Goal: Find specific page/section

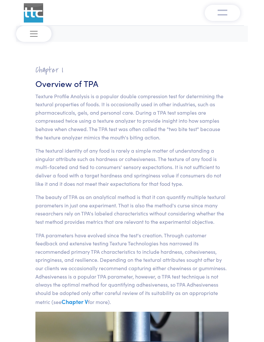
click at [29, 40] on button "Toggle navigation" at bounding box center [33, 34] width 35 height 16
click at [33, 31] on span "Toggle navigation" at bounding box center [34, 34] width 10 height 10
click at [34, 37] on span "Toggle navigation" at bounding box center [34, 34] width 10 height 10
click at [37, 39] on button "Toggle navigation" at bounding box center [33, 34] width 35 height 16
click at [34, 35] on span "Toggle navigation" at bounding box center [34, 34] width 10 height 10
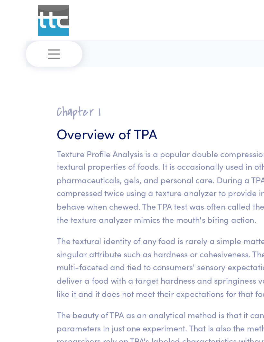
click at [29, 34] on button "Toggle navigation" at bounding box center [33, 34] width 35 height 16
click at [29, 33] on span "Toggle navigation" at bounding box center [34, 34] width 10 height 10
click at [30, 30] on span "Toggle navigation" at bounding box center [34, 34] width 10 height 10
click at [33, 38] on span "Toggle navigation" at bounding box center [34, 34] width 10 height 10
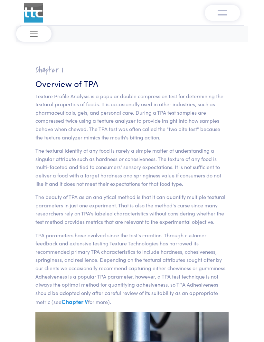
click at [231, 14] on button "Toggle navigation" at bounding box center [222, 13] width 35 height 16
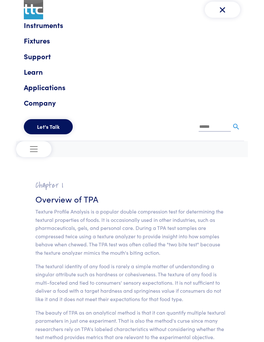
click at [227, 8] on img "Toggle navigation" at bounding box center [223, 10] width 10 height 10
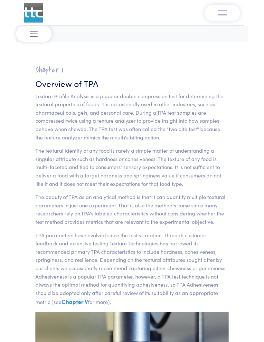
click at [32, 41] on button "Toggle navigation" at bounding box center [33, 34] width 35 height 16
click at [33, 38] on span "Toggle navigation" at bounding box center [34, 34] width 10 height 10
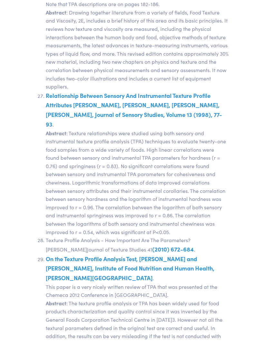
scroll to position [11931, 0]
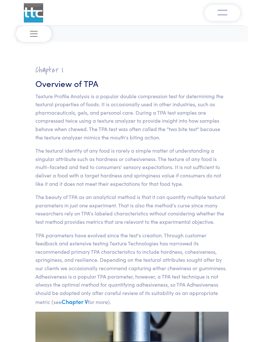
click at [227, 8] on img "Toggle navigation" at bounding box center [223, 12] width 10 height 8
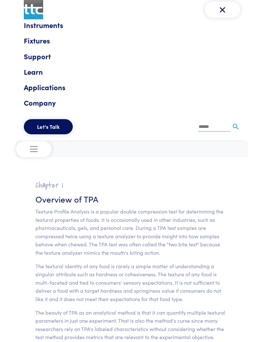
click at [34, 30] on link "Instruments" at bounding box center [132, 25] width 217 height 12
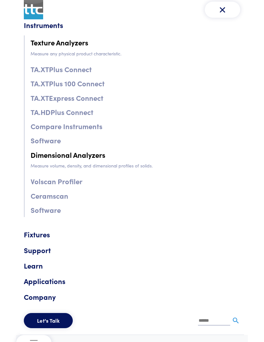
click at [31, 237] on link "Fixtures" at bounding box center [132, 235] width 217 height 12
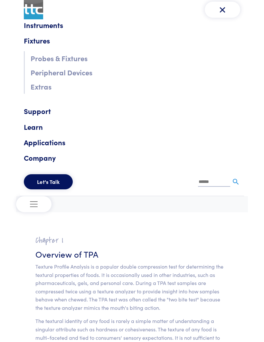
click at [31, 115] on link "Support" at bounding box center [132, 111] width 217 height 12
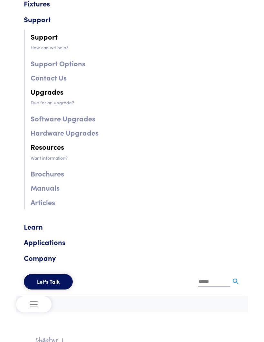
scroll to position [38, 0]
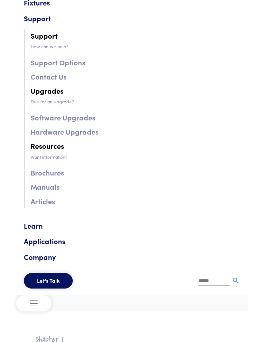
click at [31, 226] on link "Learn" at bounding box center [132, 226] width 217 height 12
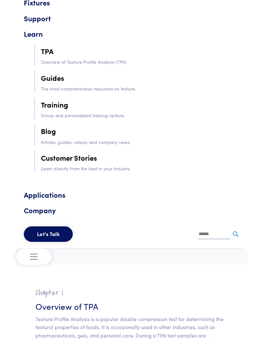
click at [29, 194] on link "Applications" at bounding box center [132, 195] width 217 height 12
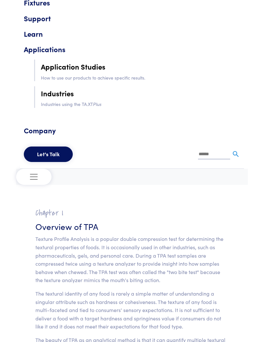
click at [28, 171] on button "Toggle navigation" at bounding box center [33, 177] width 35 height 16
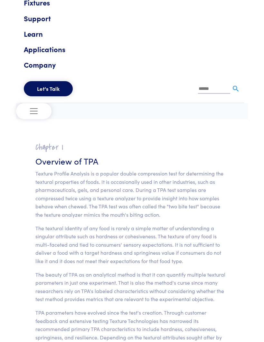
click at [43, 90] on button "Let's Talk" at bounding box center [48, 88] width 49 height 15
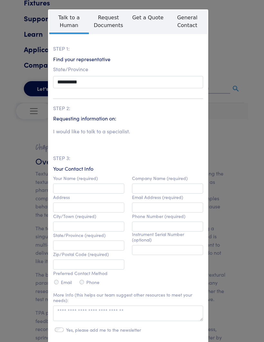
click at [239, 29] on div "**********" at bounding box center [132, 171] width 264 height 342
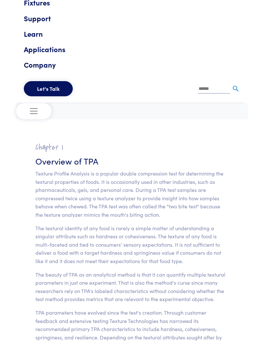
scroll to position [0, 0]
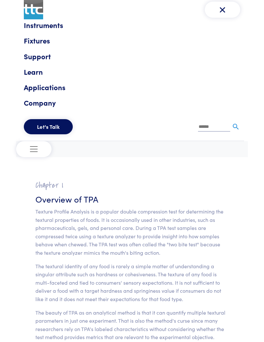
click at [227, 11] on img "Toggle navigation" at bounding box center [223, 10] width 10 height 10
